Goal: Find specific page/section: Find specific page/section

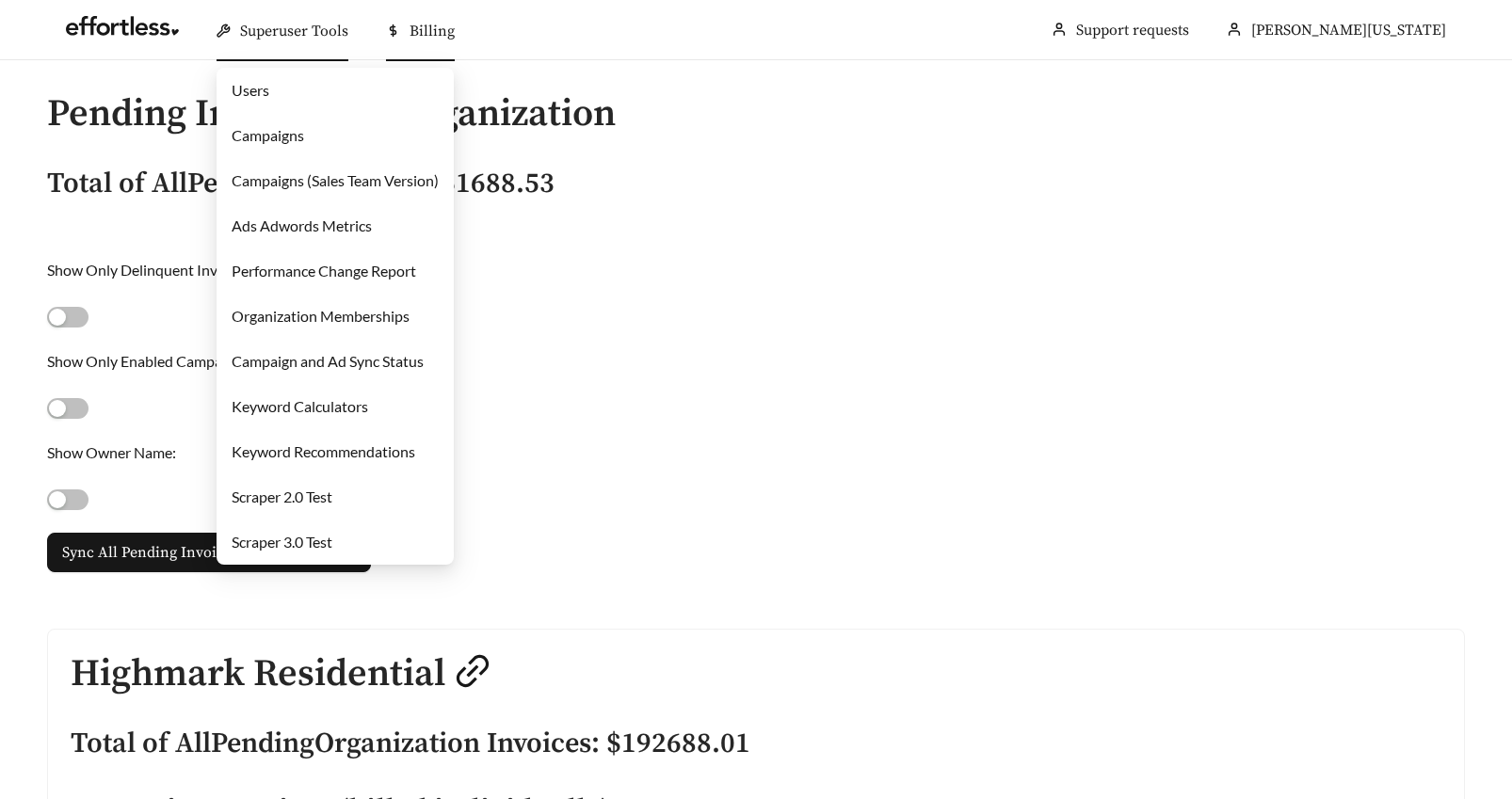
click at [256, 137] on link "Campaigns" at bounding box center [268, 135] width 73 height 18
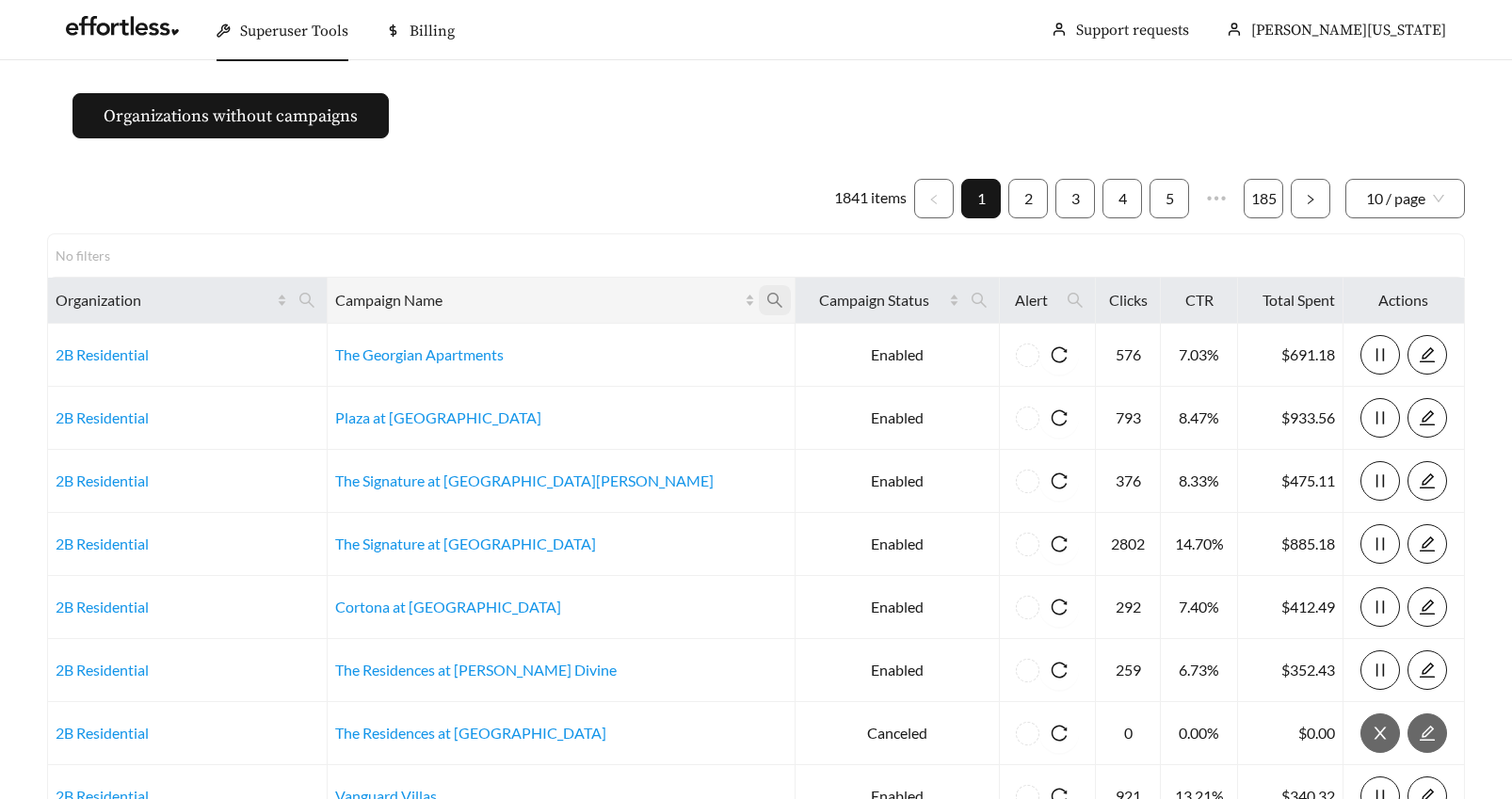
click at [767, 299] on icon "search" at bounding box center [775, 300] width 17 height 17
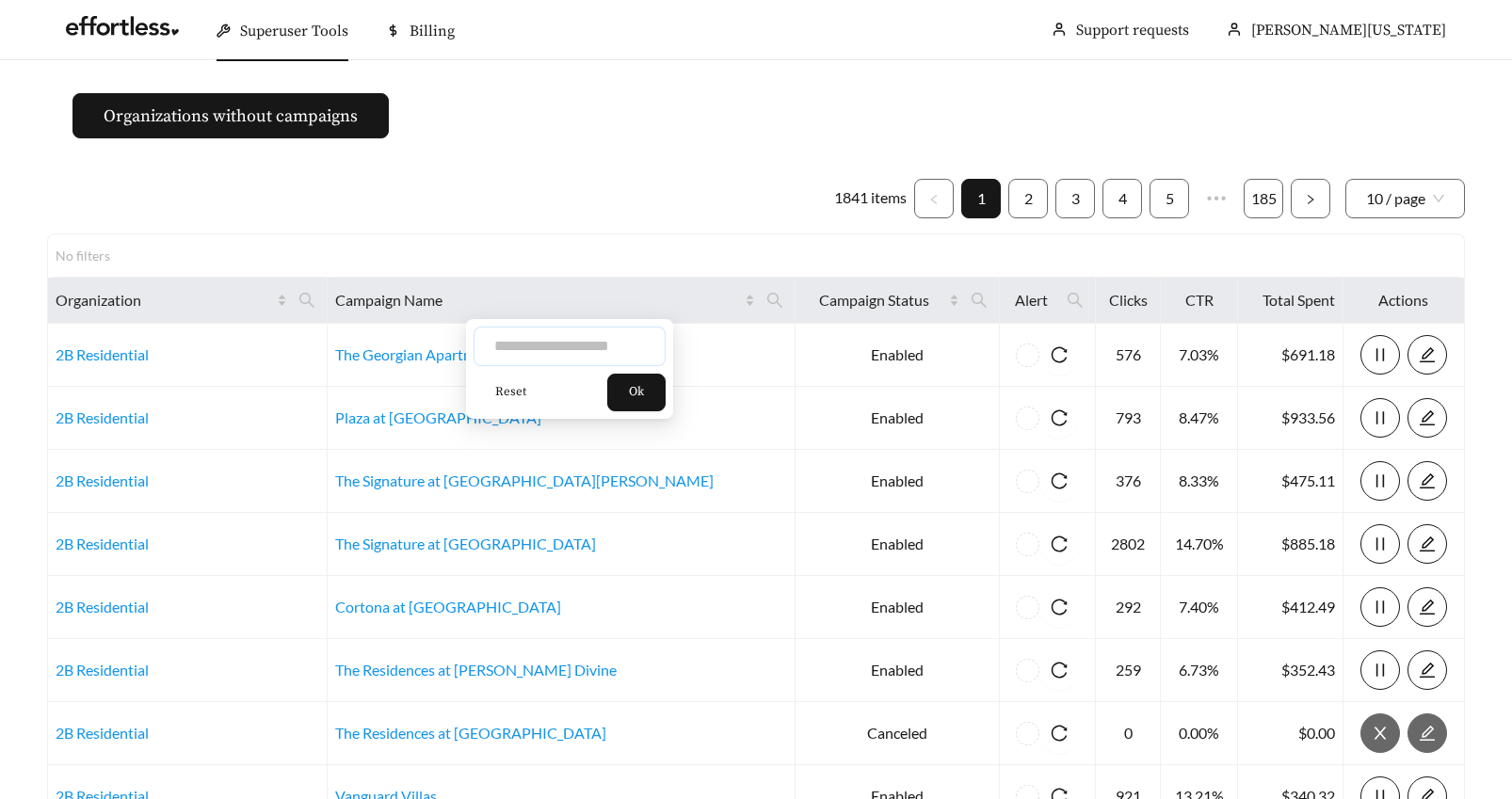
click at [556, 345] on input "text" at bounding box center [570, 347] width 192 height 39
type input "*****"
click at [662, 397] on button "Ok" at bounding box center [636, 392] width 58 height 37
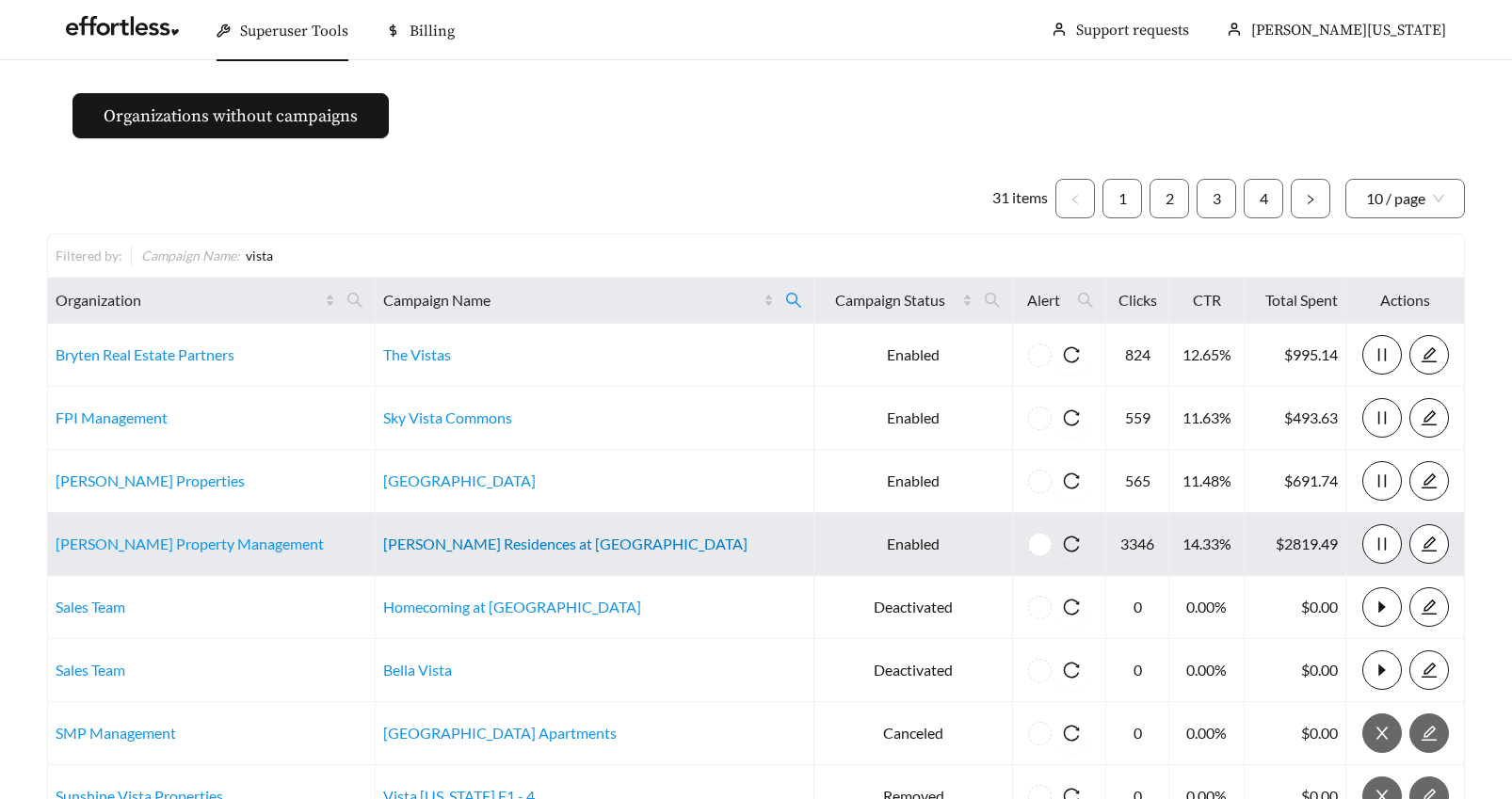
click at [530, 549] on link "[PERSON_NAME] Residences at [GEOGRAPHIC_DATA]" at bounding box center [566, 544] width 365 height 18
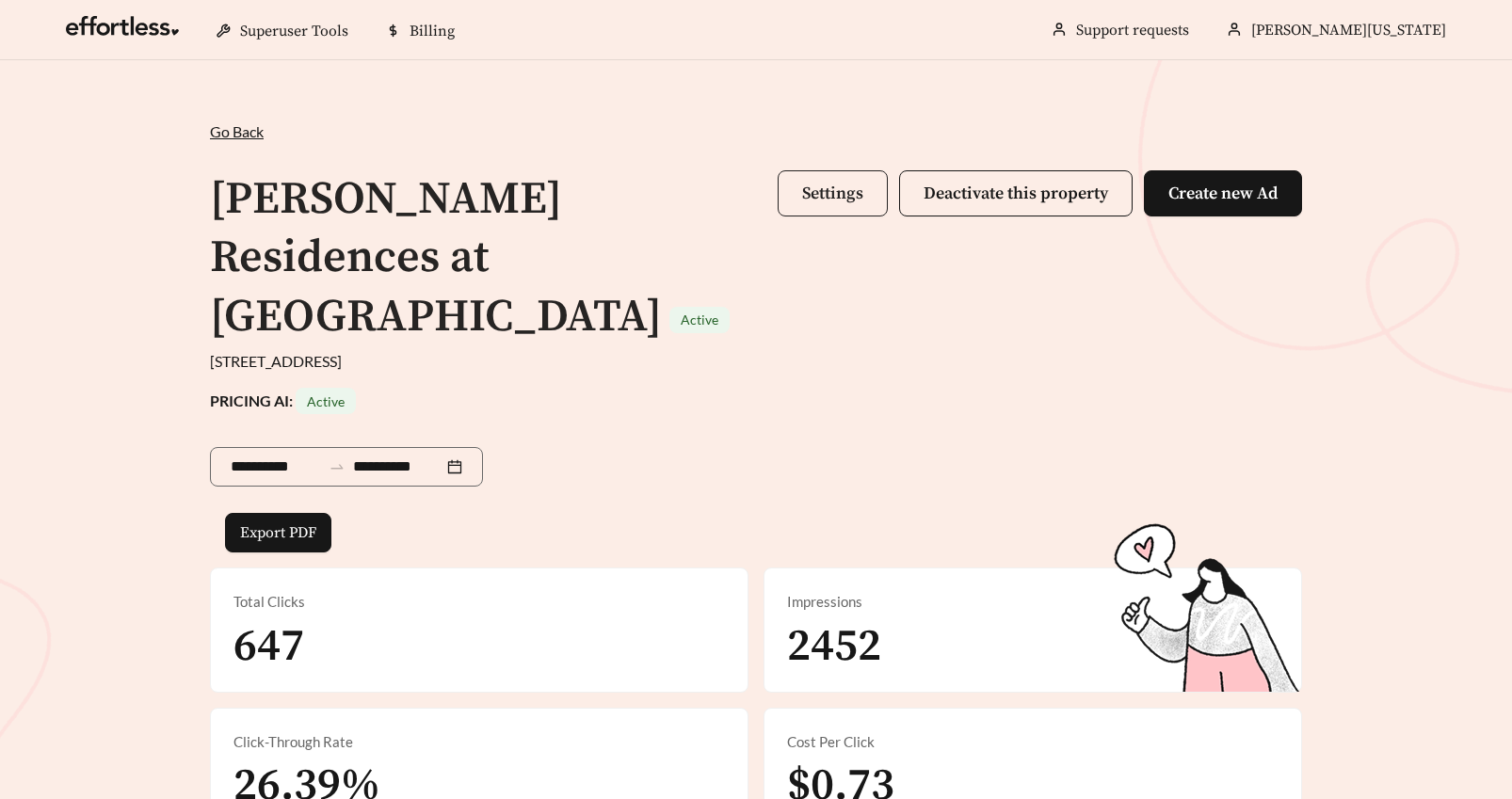
click at [816, 186] on span "Settings" at bounding box center [833, 193] width 61 height 22
